Goal: Navigation & Orientation: Find specific page/section

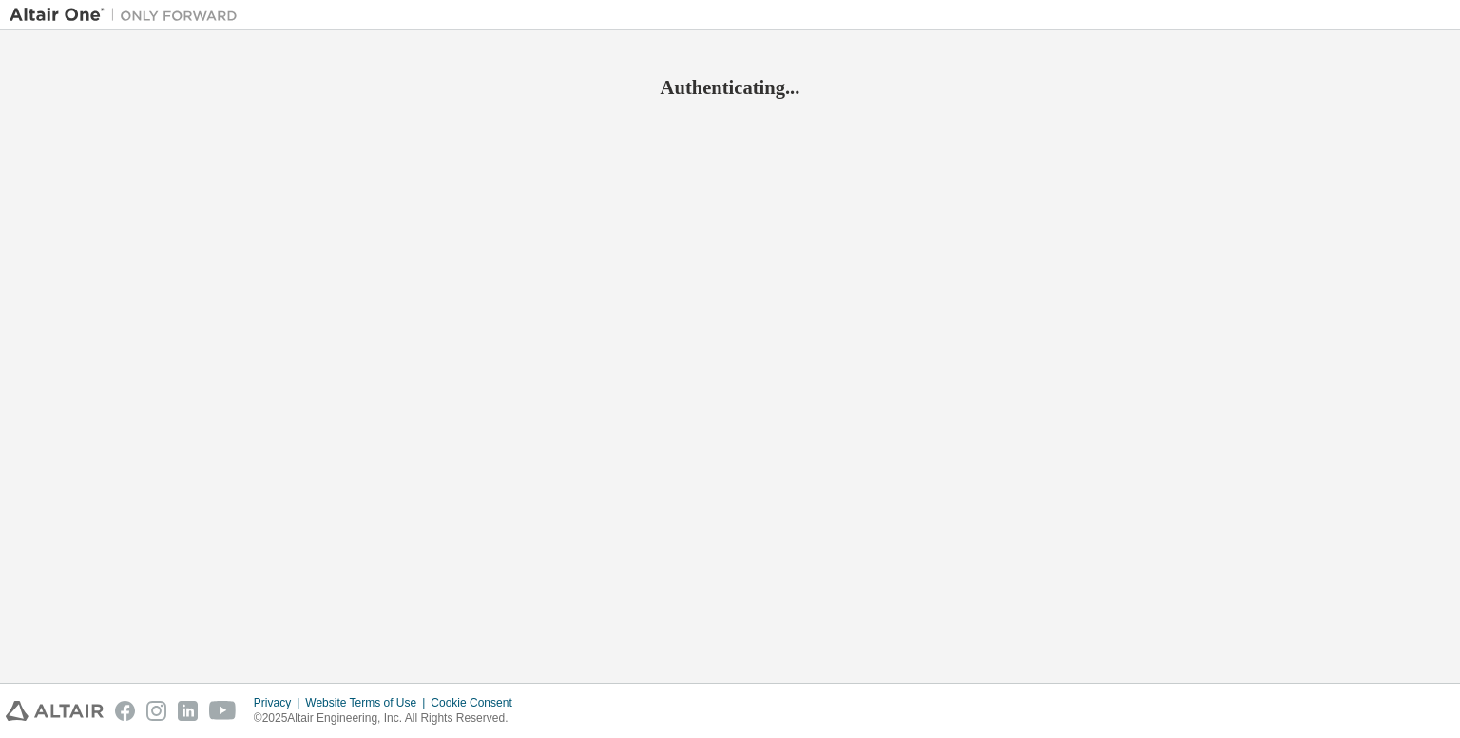
click at [1198, 305] on div "Authenticating..." at bounding box center [730, 356] width 1441 height 633
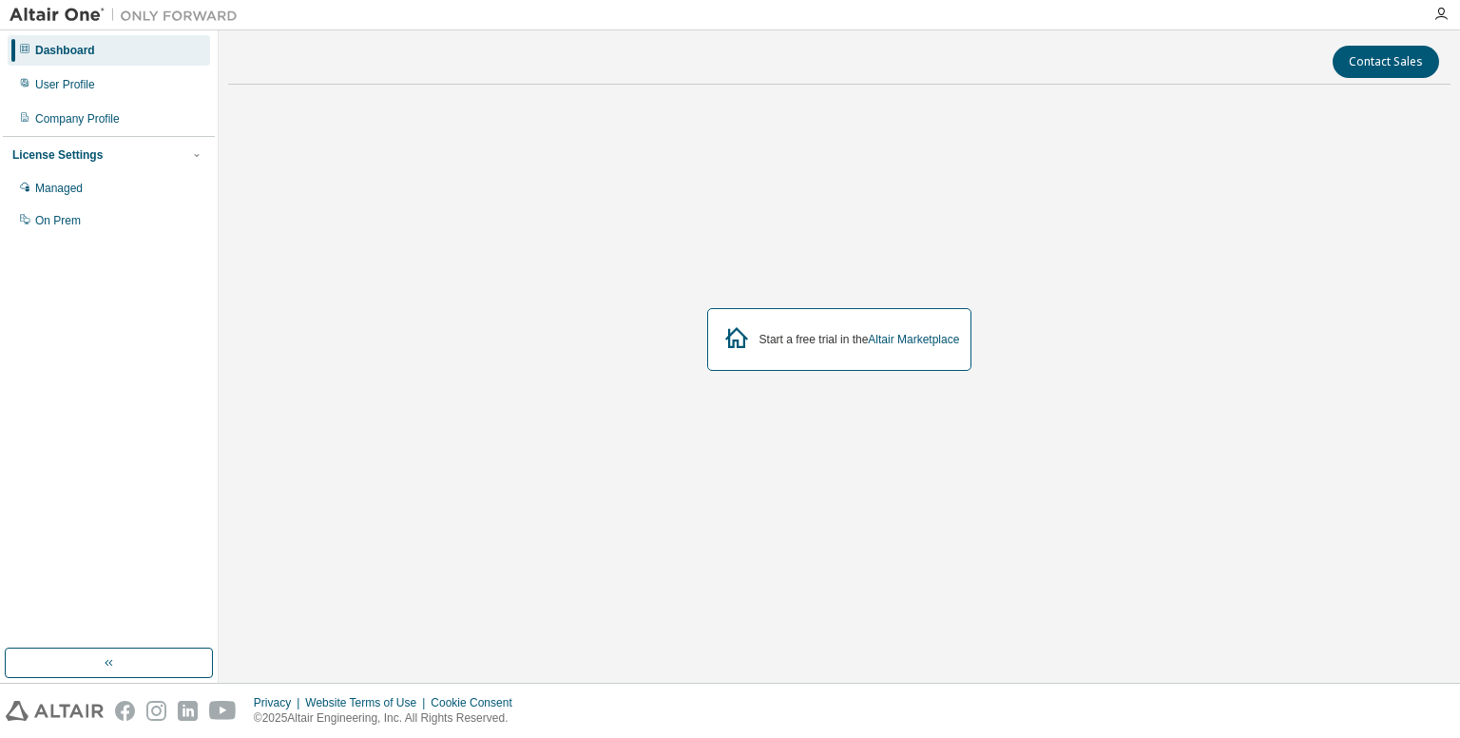
click at [748, 347] on icon at bounding box center [737, 337] width 34 height 34
click at [730, 332] on icon at bounding box center [736, 337] width 23 height 21
click at [750, 338] on icon at bounding box center [737, 337] width 34 height 34
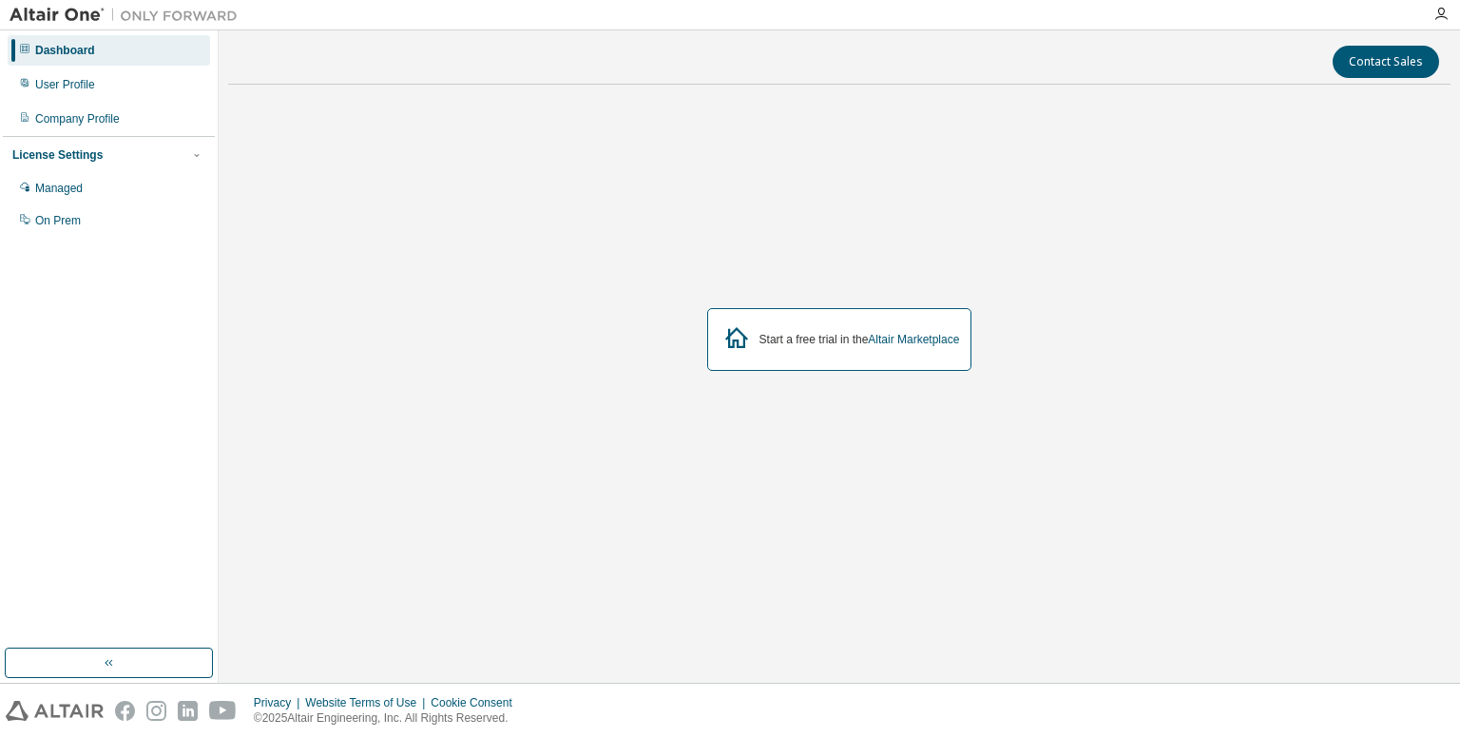
click at [750, 338] on icon at bounding box center [737, 337] width 34 height 34
click at [724, 344] on icon at bounding box center [737, 337] width 34 height 34
click at [98, 48] on div "Dashboard" at bounding box center [109, 50] width 203 height 30
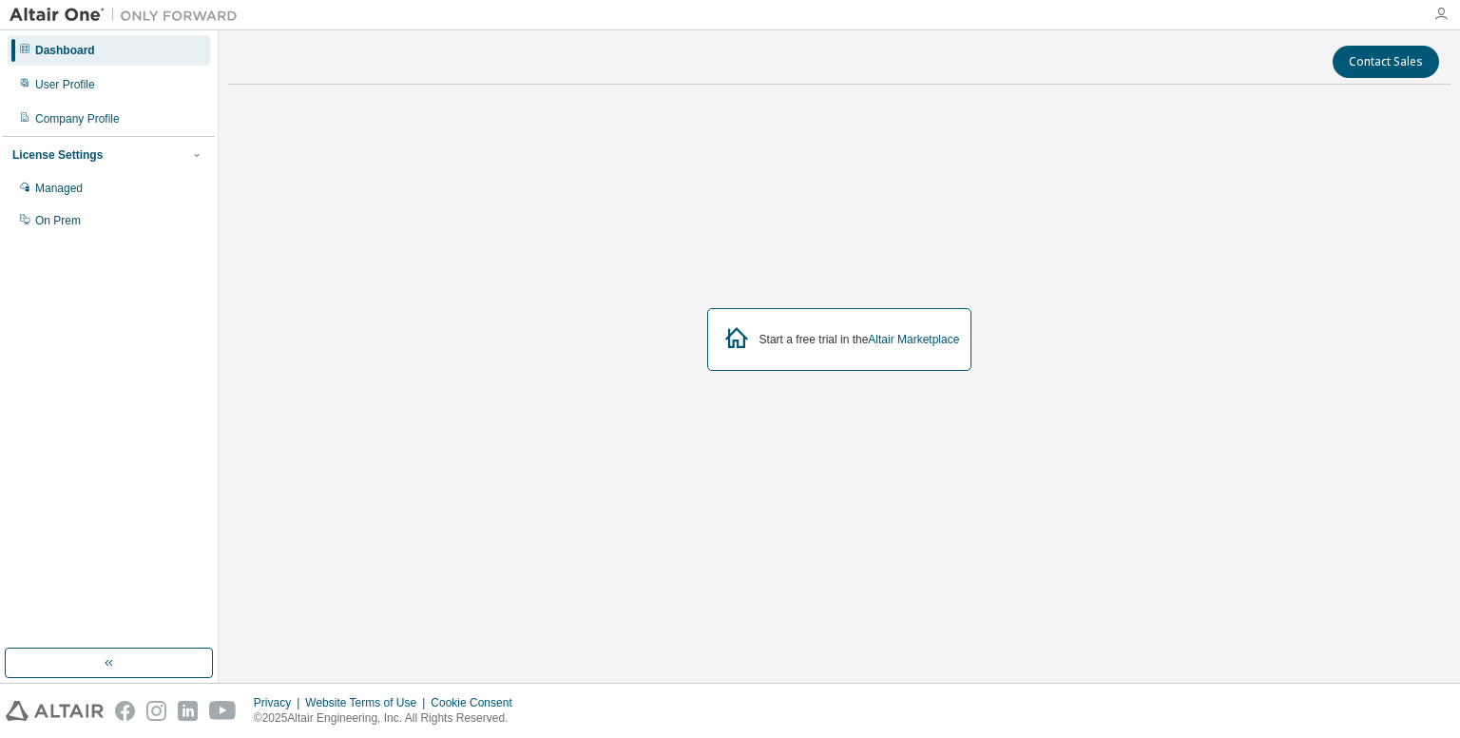
click at [1438, 12] on icon "button" at bounding box center [1441, 14] width 15 height 15
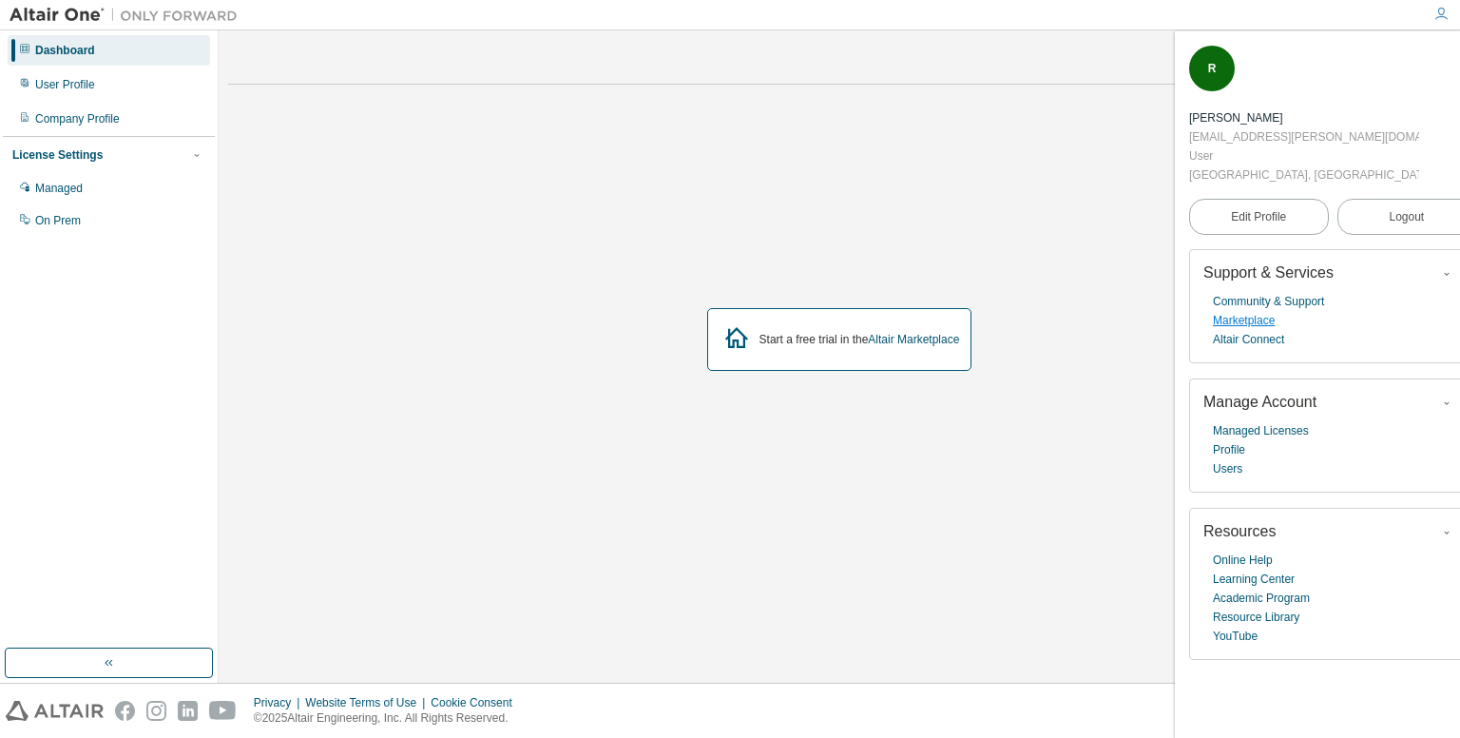
click at [1238, 311] on link "Marketplace" at bounding box center [1244, 320] width 62 height 19
